Goal: Navigation & Orientation: Understand site structure

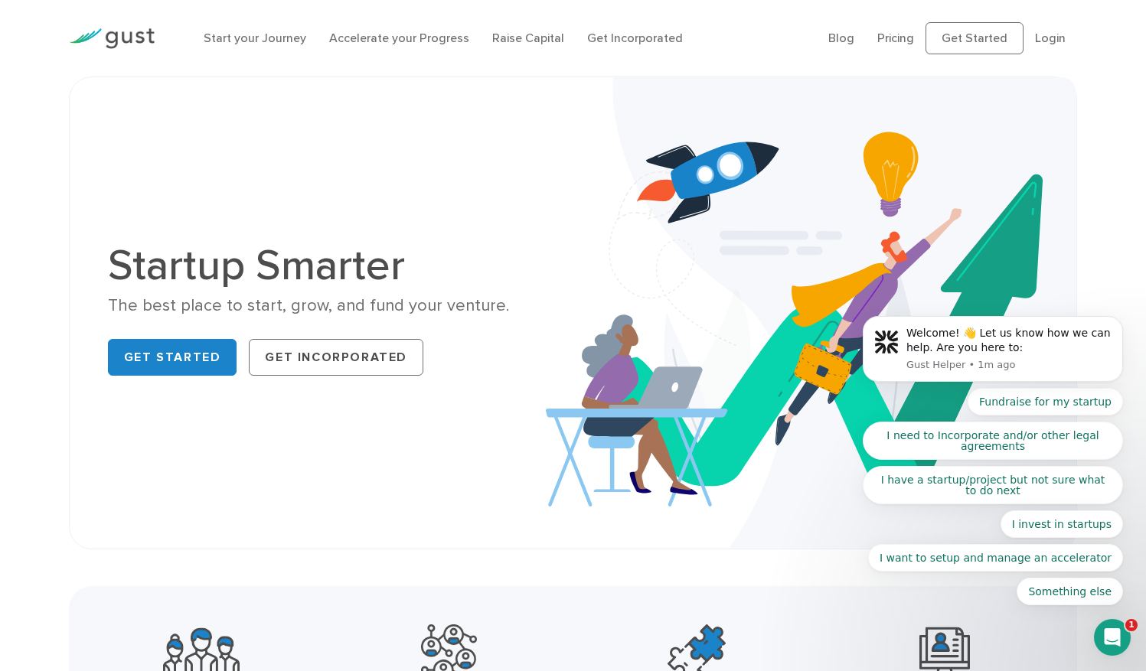
click at [272, 40] on link "Start your Journey" at bounding box center [255, 38] width 103 height 15
click at [882, 42] on link "Pricing" at bounding box center [895, 38] width 37 height 15
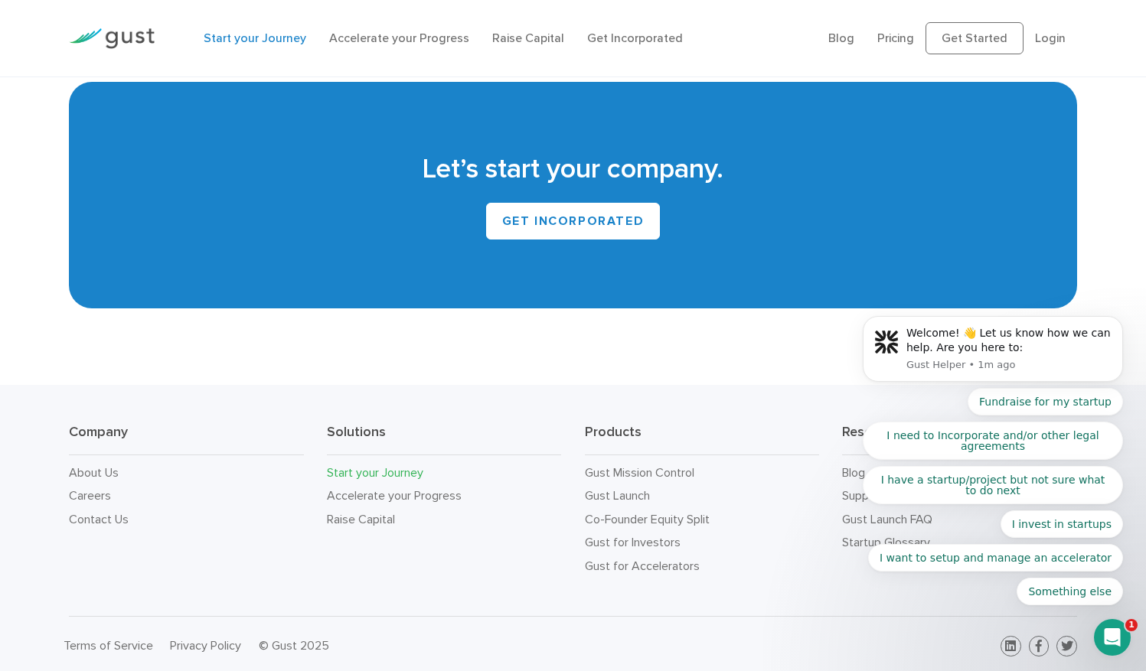
scroll to position [2854, 0]
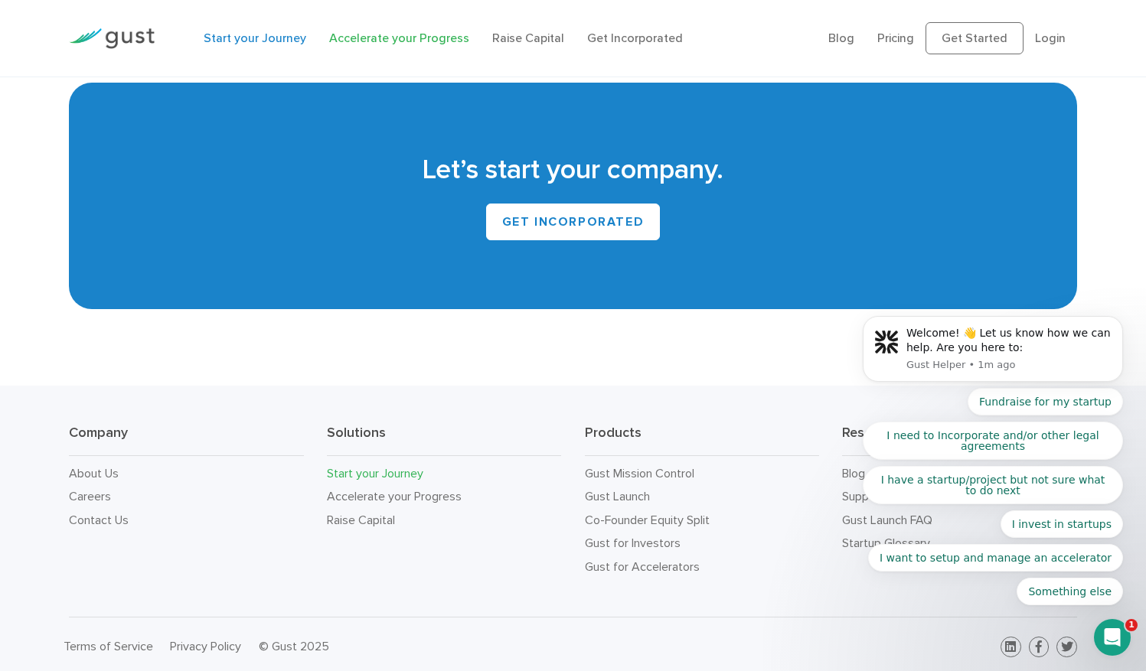
click at [400, 31] on link "Accelerate your Progress" at bounding box center [399, 38] width 140 height 15
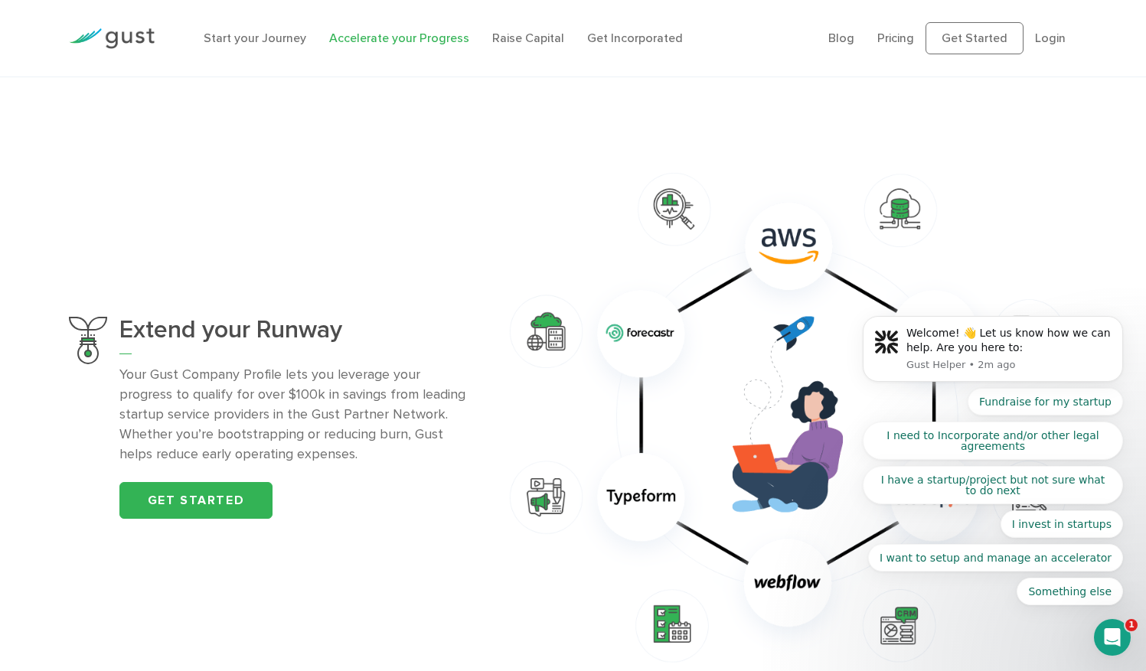
scroll to position [970, 0]
